Goal: Transaction & Acquisition: Book appointment/travel/reservation

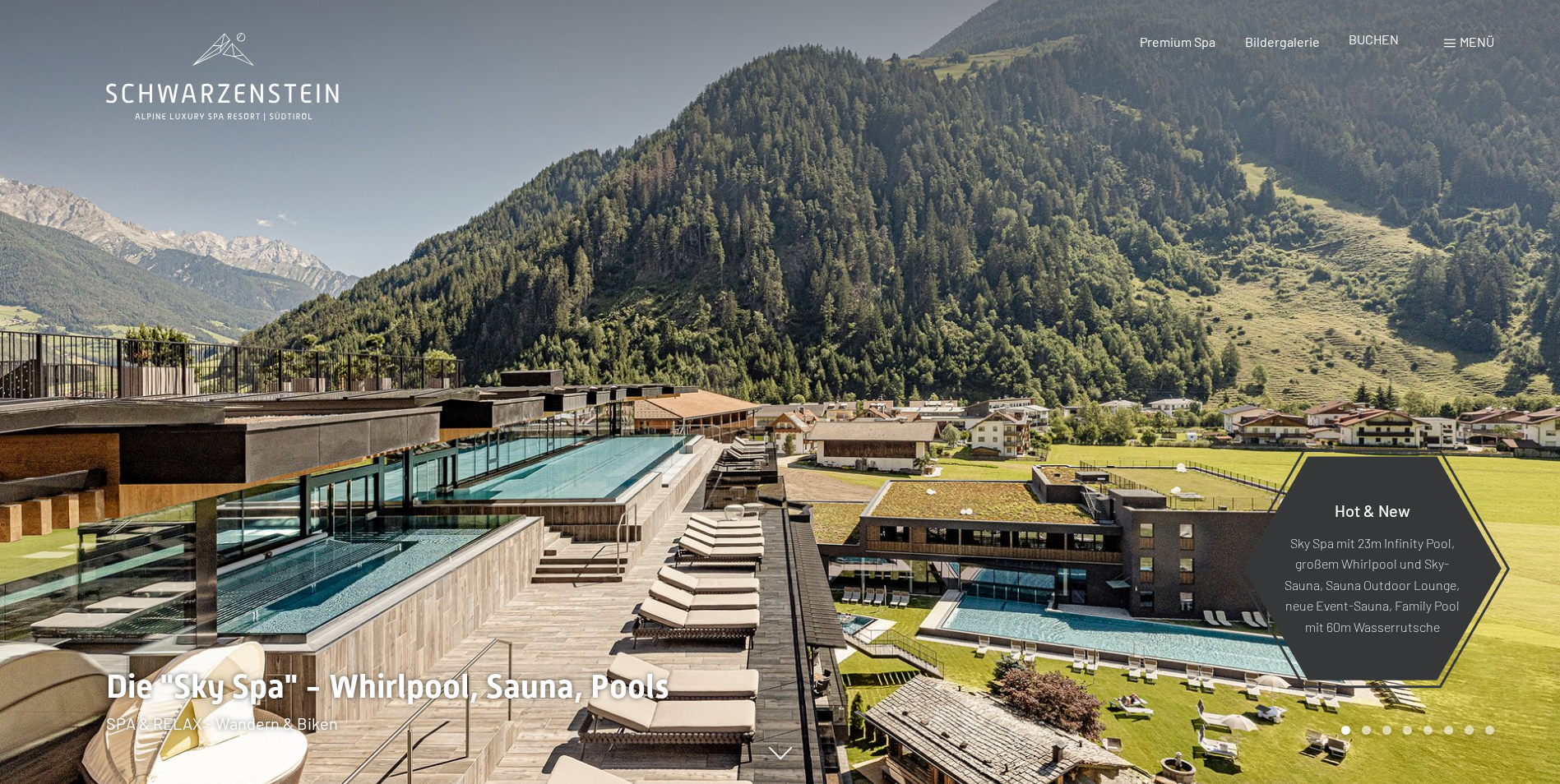
click at [1378, 44] on span "BUCHEN" at bounding box center [1373, 39] width 50 height 15
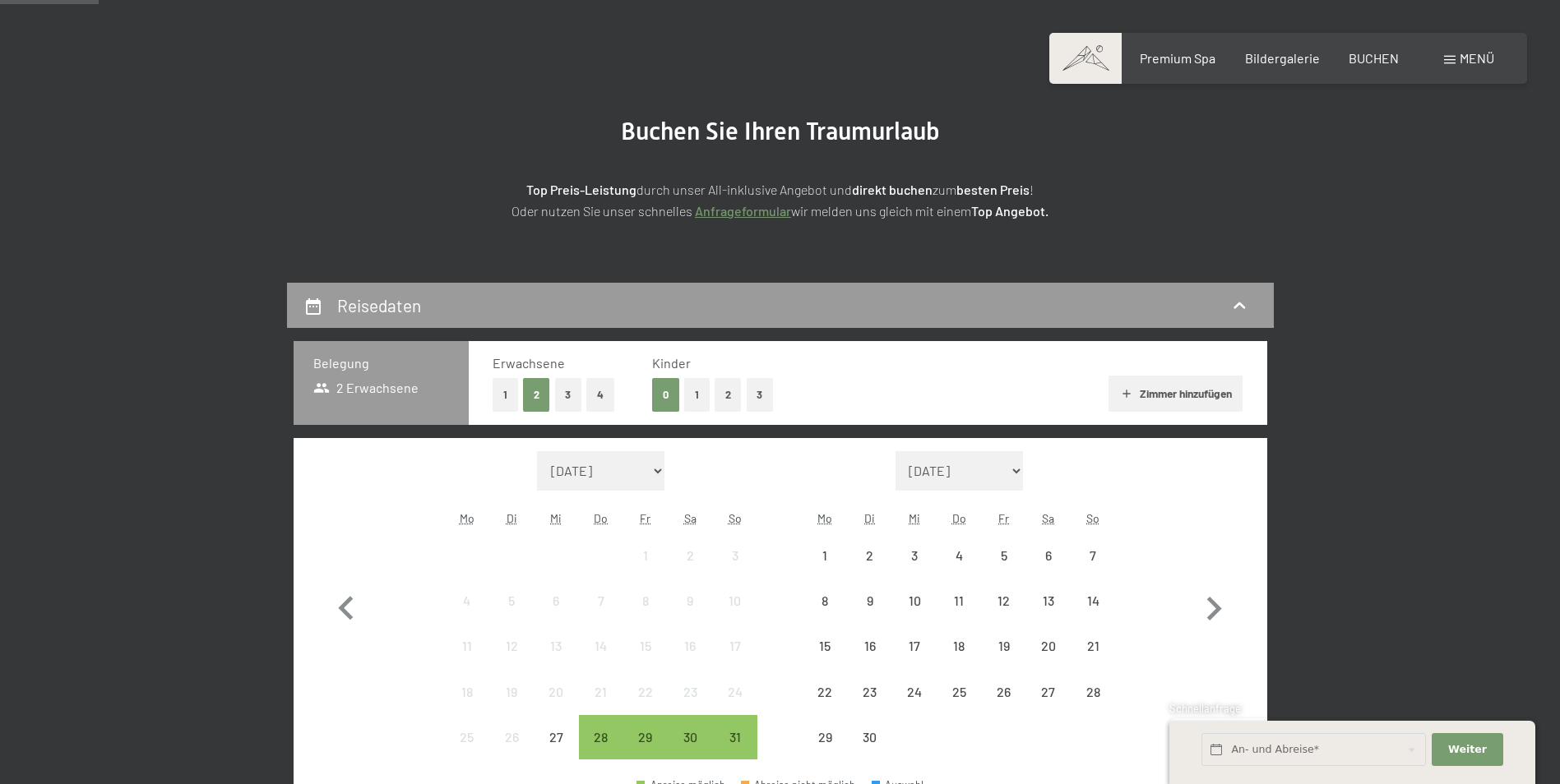
scroll to position [493, 0]
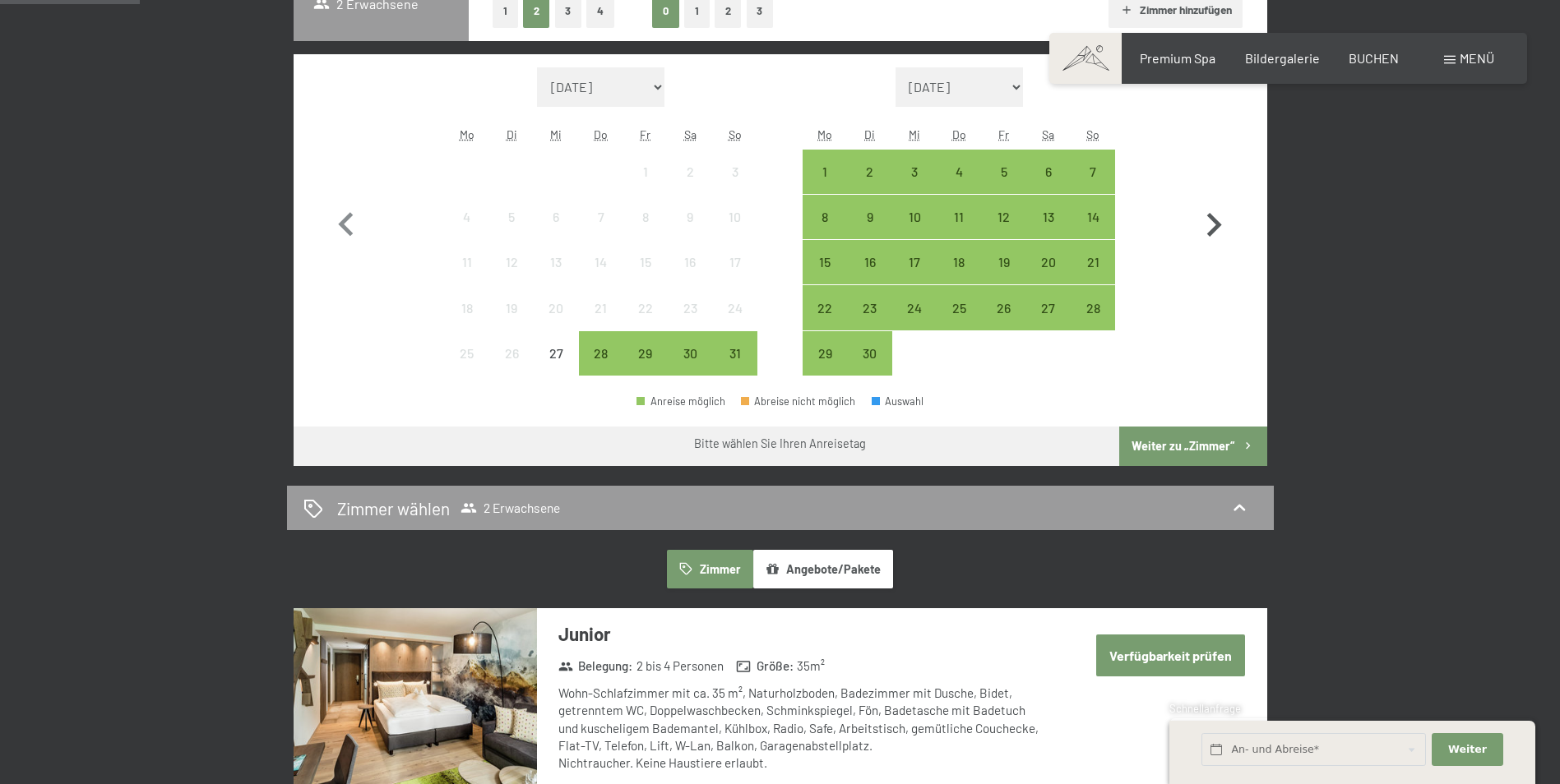
click at [1214, 223] on icon "button" at bounding box center [1214, 225] width 15 height 24
select select "[DATE]"
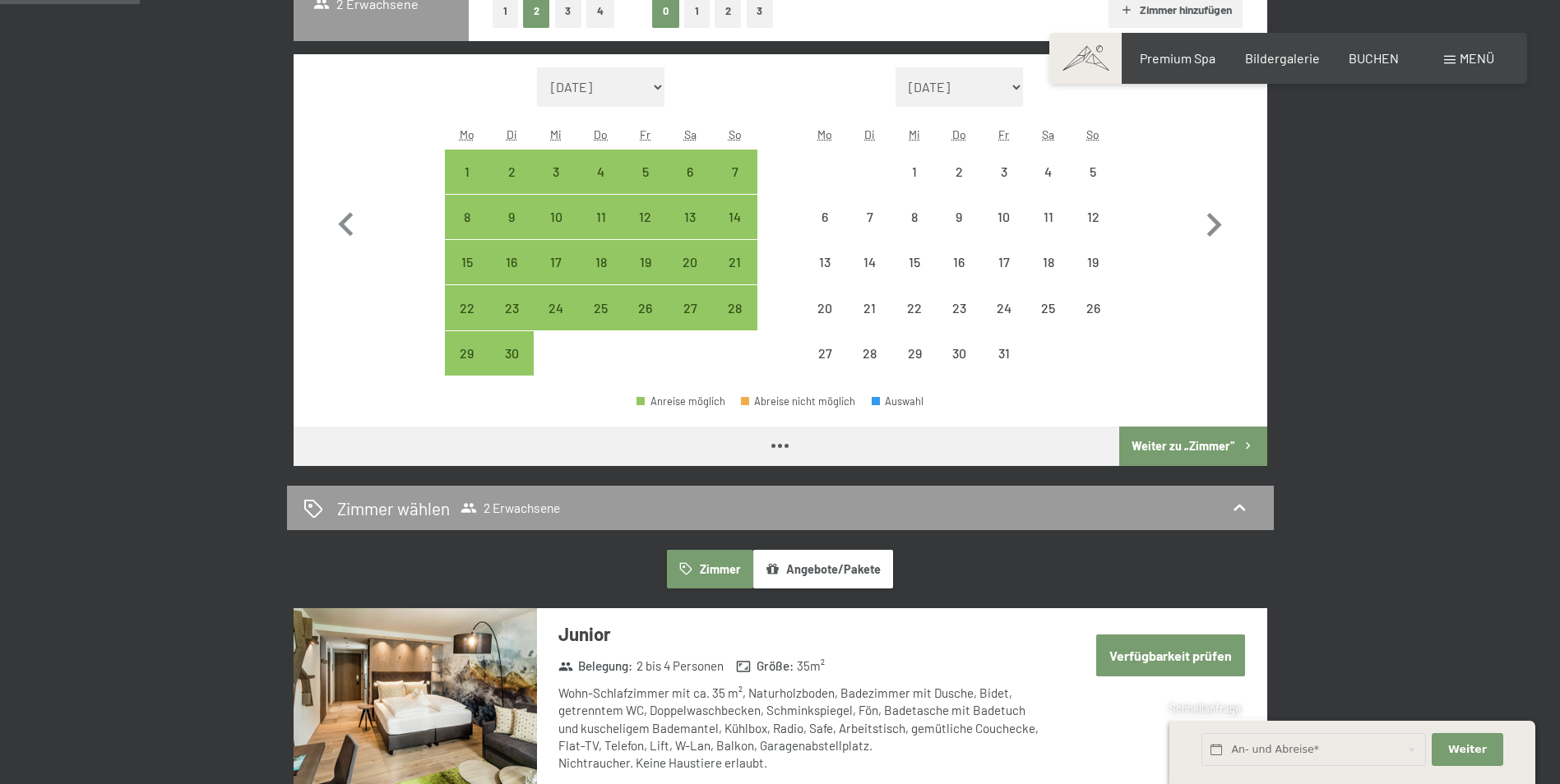
select select "[DATE]"
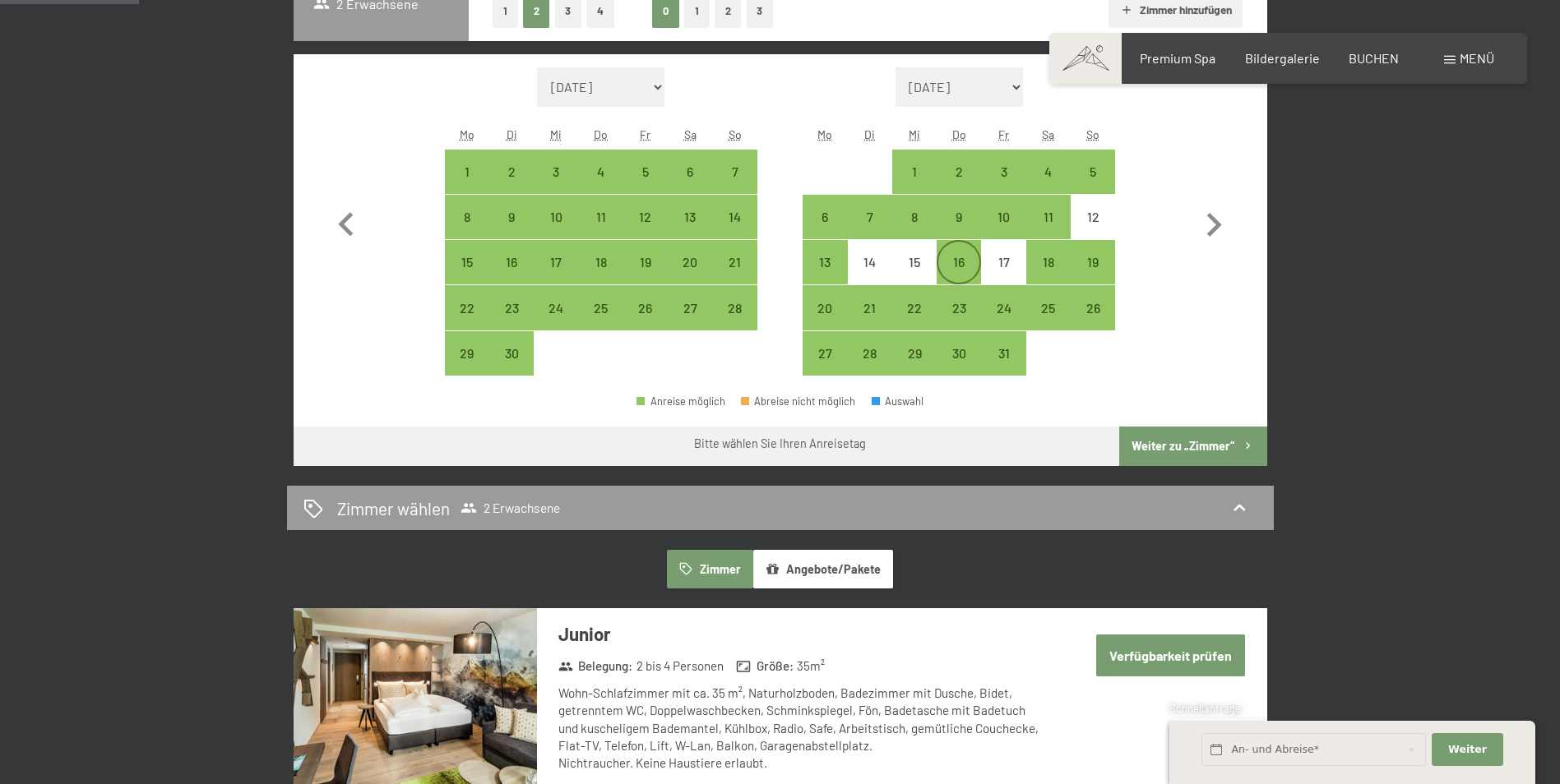
click at [969, 262] on div "16" at bounding box center [958, 276] width 41 height 41
select select "[DATE]"
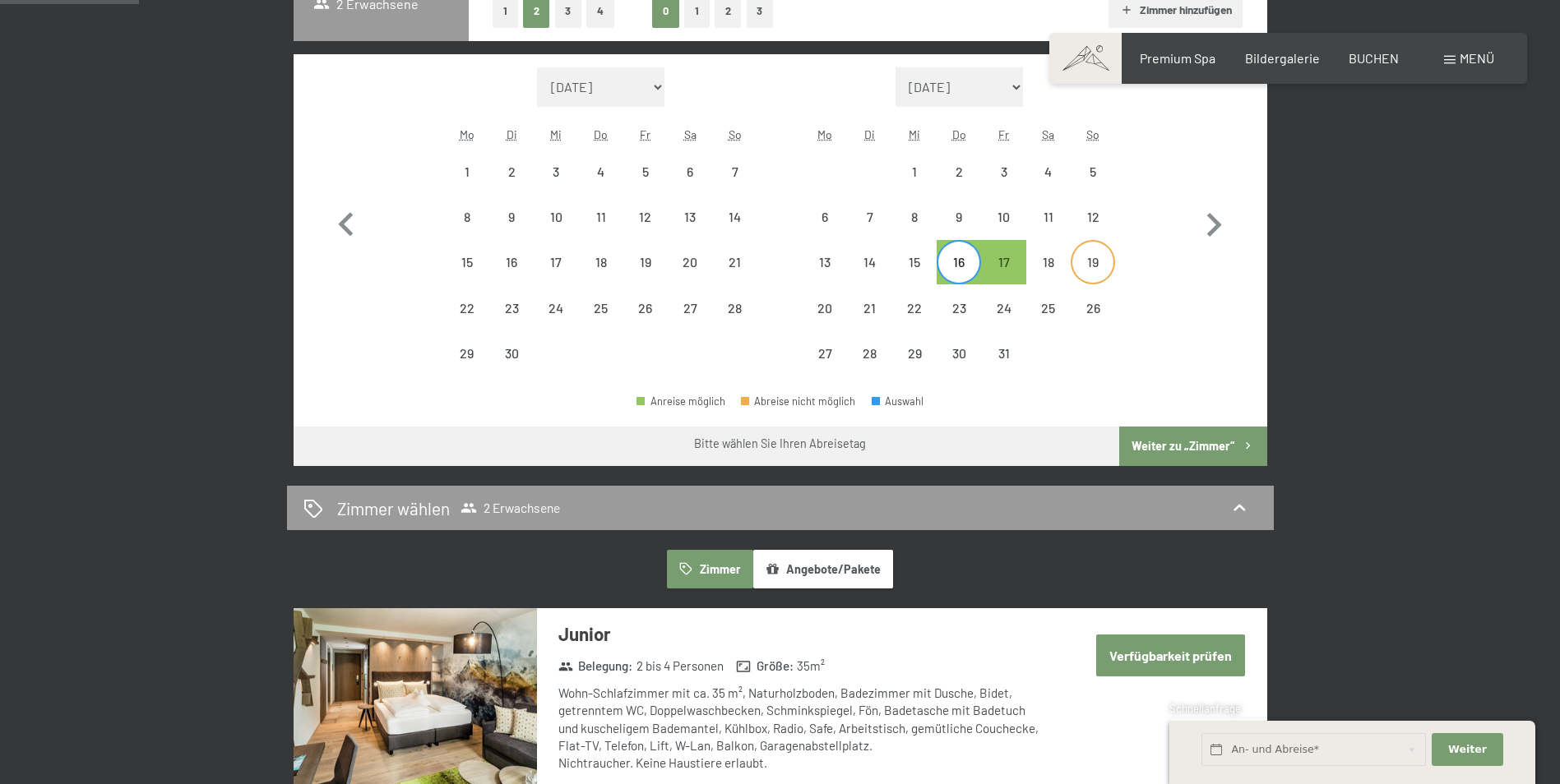
click at [1095, 262] on div "19" at bounding box center [1093, 276] width 41 height 41
select select "[DATE]"
